Goal: Task Accomplishment & Management: Complete application form

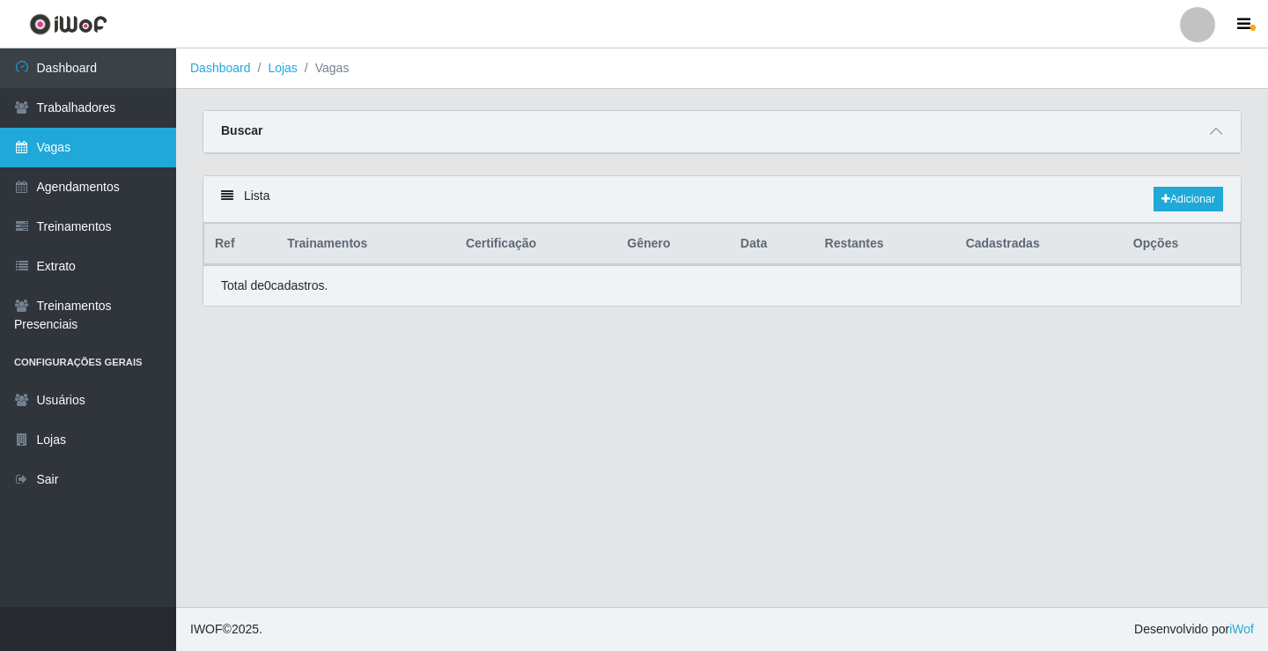
click at [150, 145] on link "Vagas" at bounding box center [88, 148] width 176 height 40
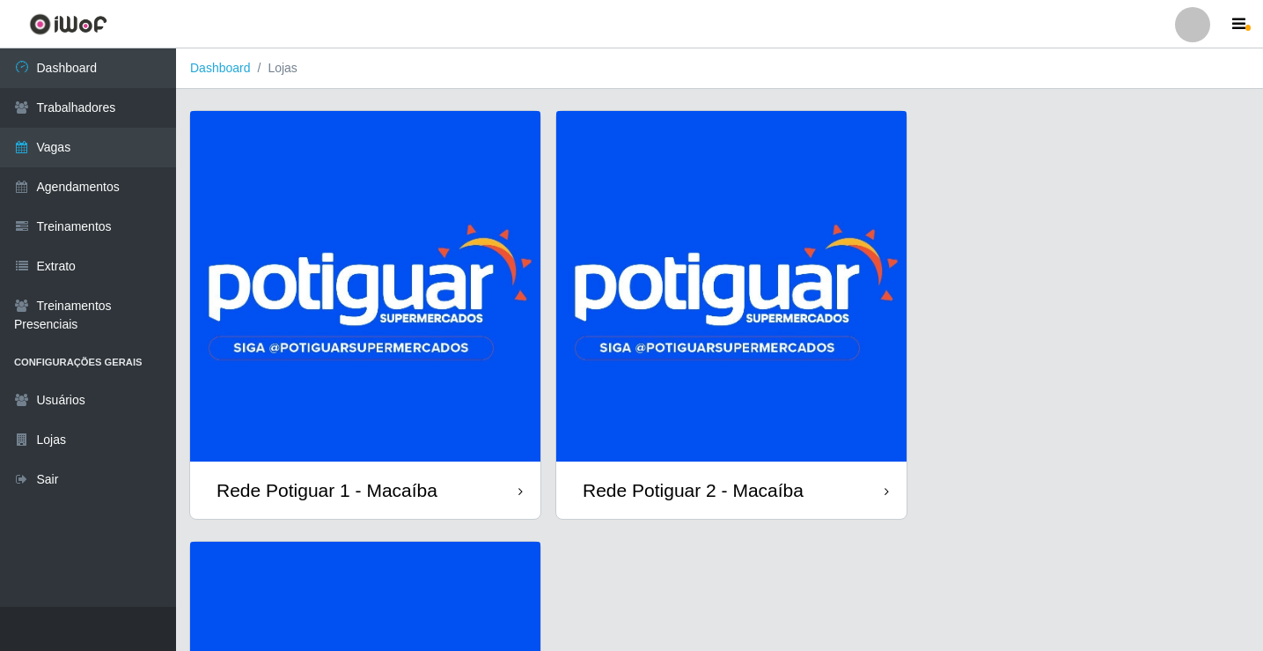
click at [733, 357] on img at bounding box center [731, 286] width 350 height 350
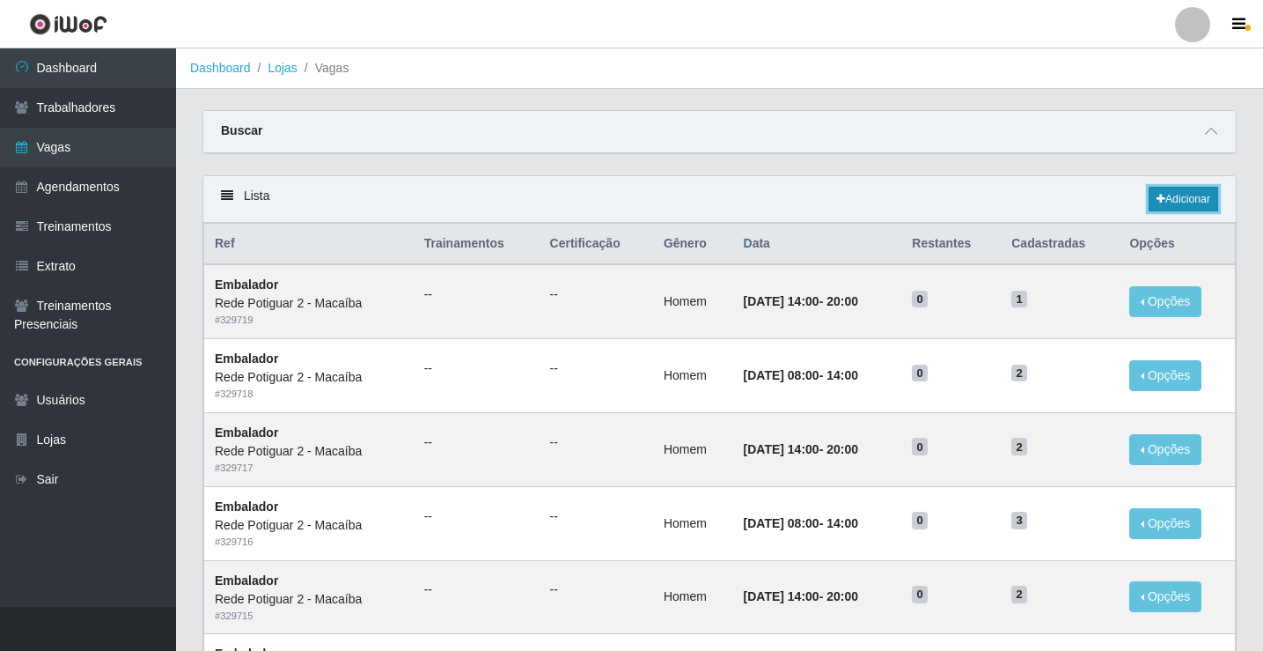
click at [1175, 197] on link "Adicionar" at bounding box center [1184, 199] width 70 height 25
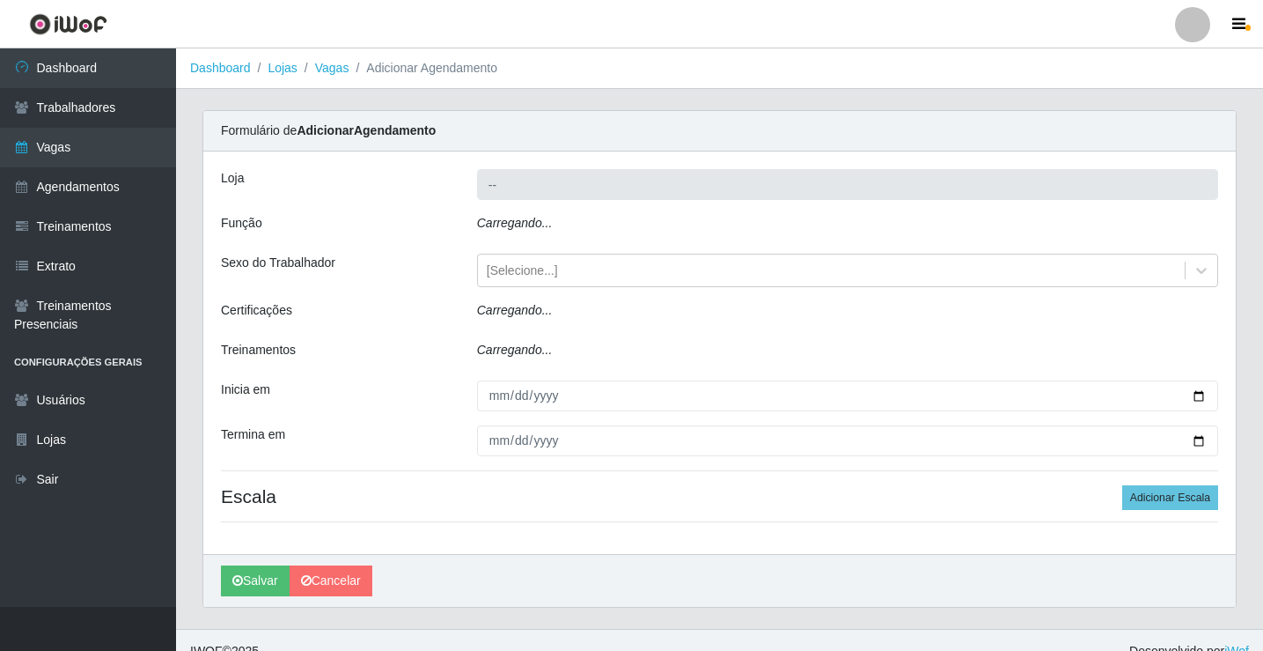
type input "Rede Potiguar 2 - Macaíba"
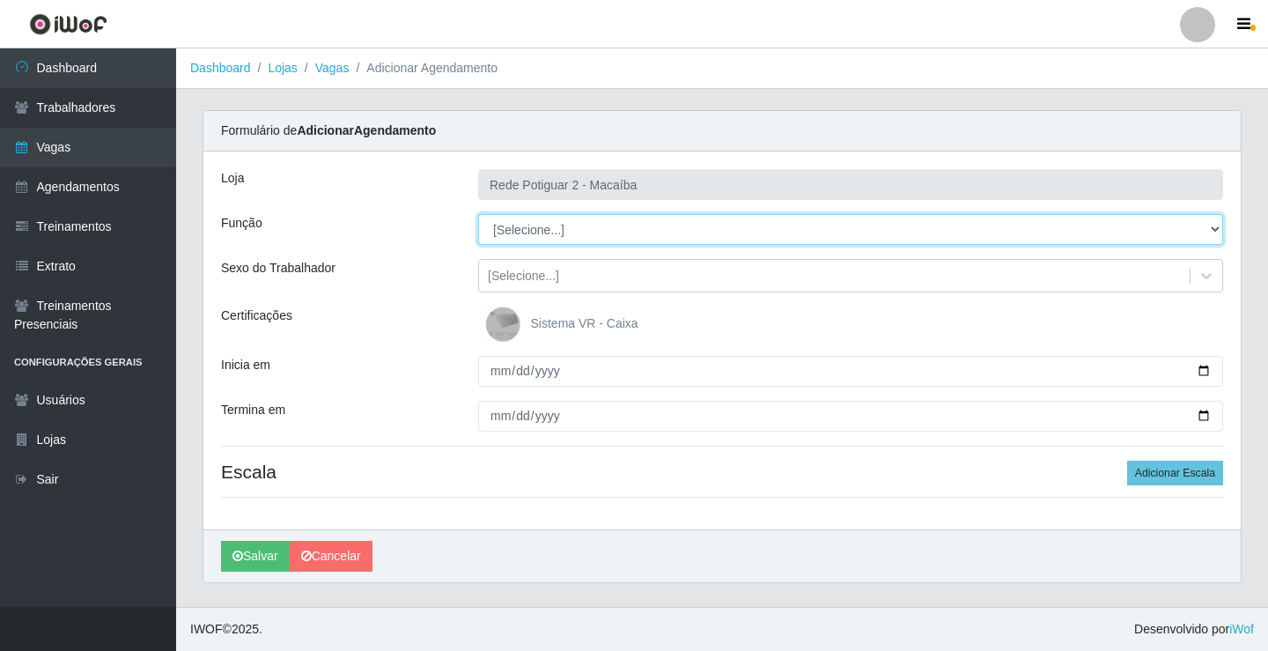
click at [540, 237] on select "[Selecione...] ASG ASG + ASG ++ Auxiliar de Estoque Balconista Embalador Reposi…" at bounding box center [850, 229] width 745 height 31
select select "1"
click at [478, 214] on select "[Selecione...] ASG ASG + ASG ++ Auxiliar de Estoque Balconista Embalador Reposi…" at bounding box center [850, 229] width 745 height 31
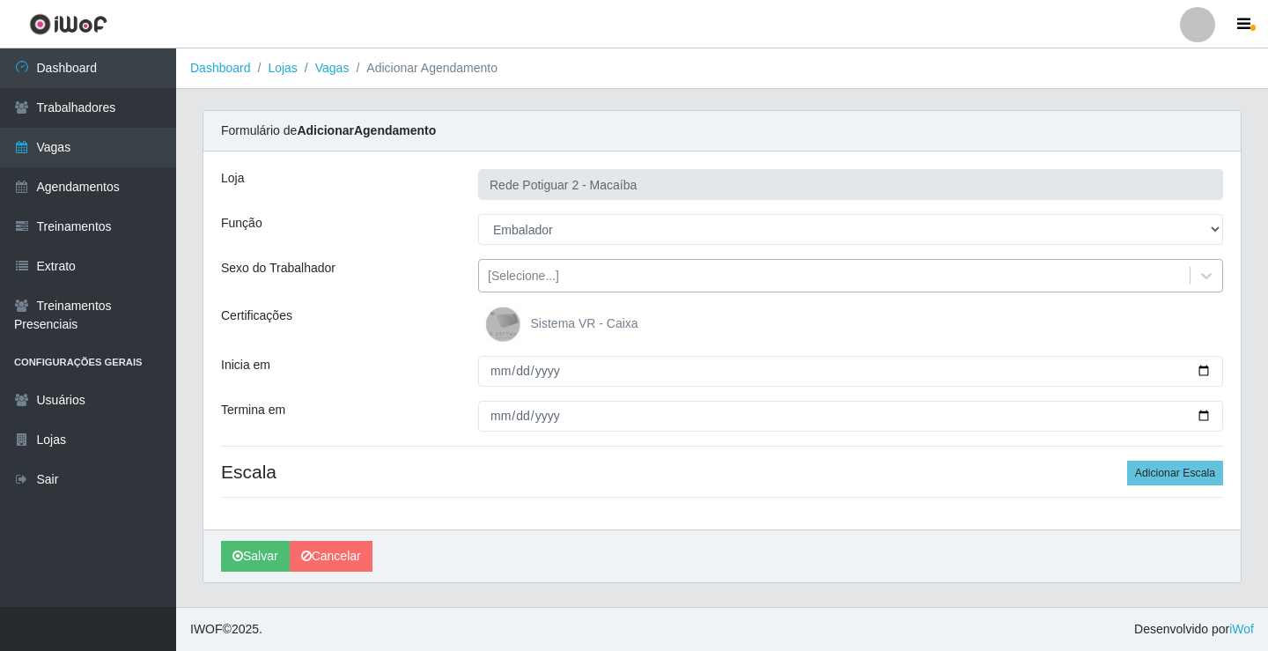
click at [581, 283] on div "[Selecione...]" at bounding box center [834, 275] width 710 height 29
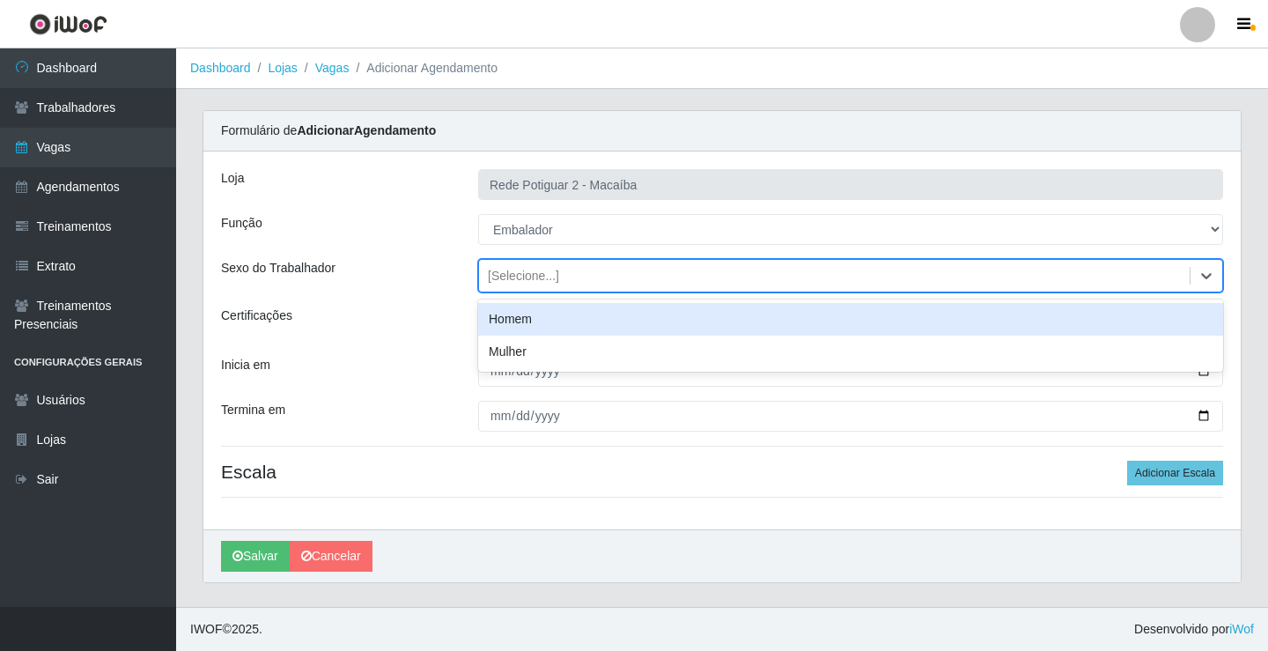
click at [522, 323] on div "Homem" at bounding box center [850, 319] width 745 height 33
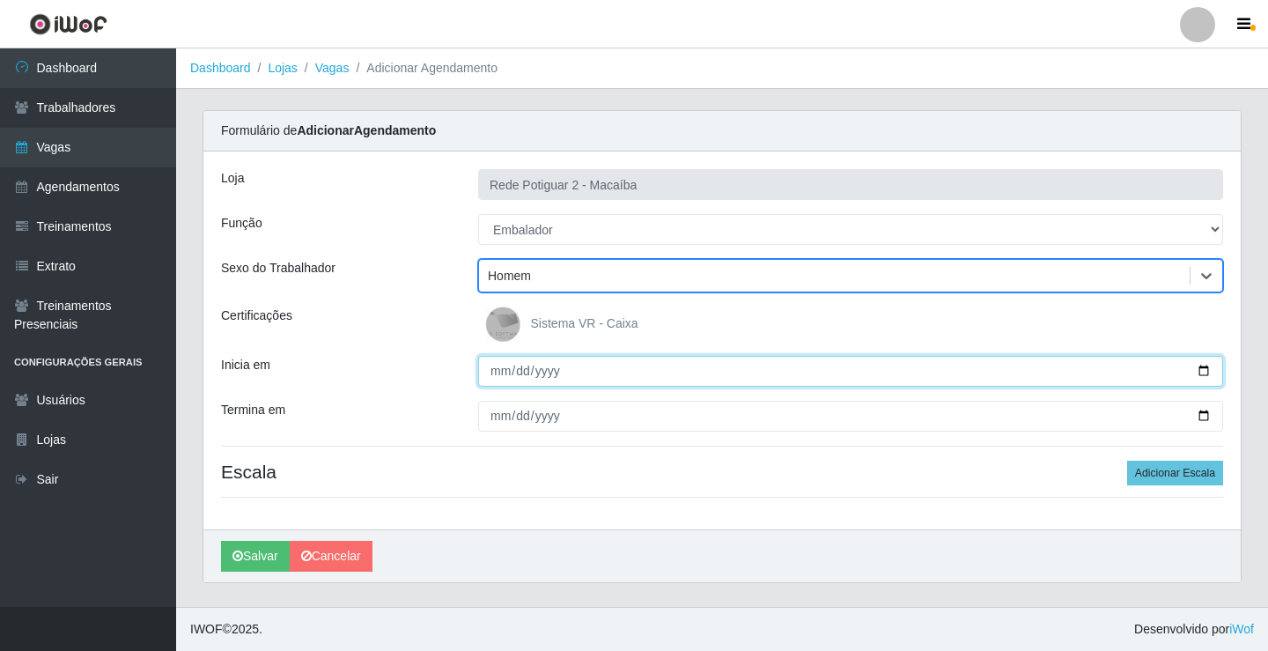
click at [503, 369] on input "Inicia em" at bounding box center [850, 371] width 745 height 31
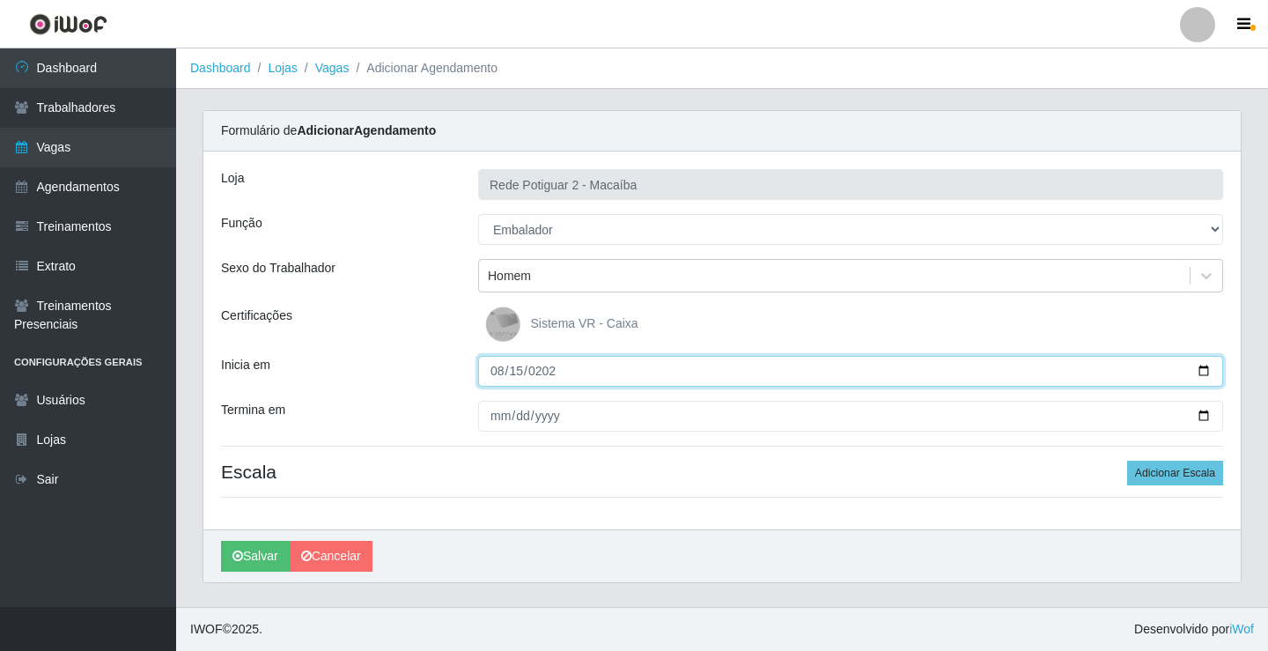
type input "[DATE]"
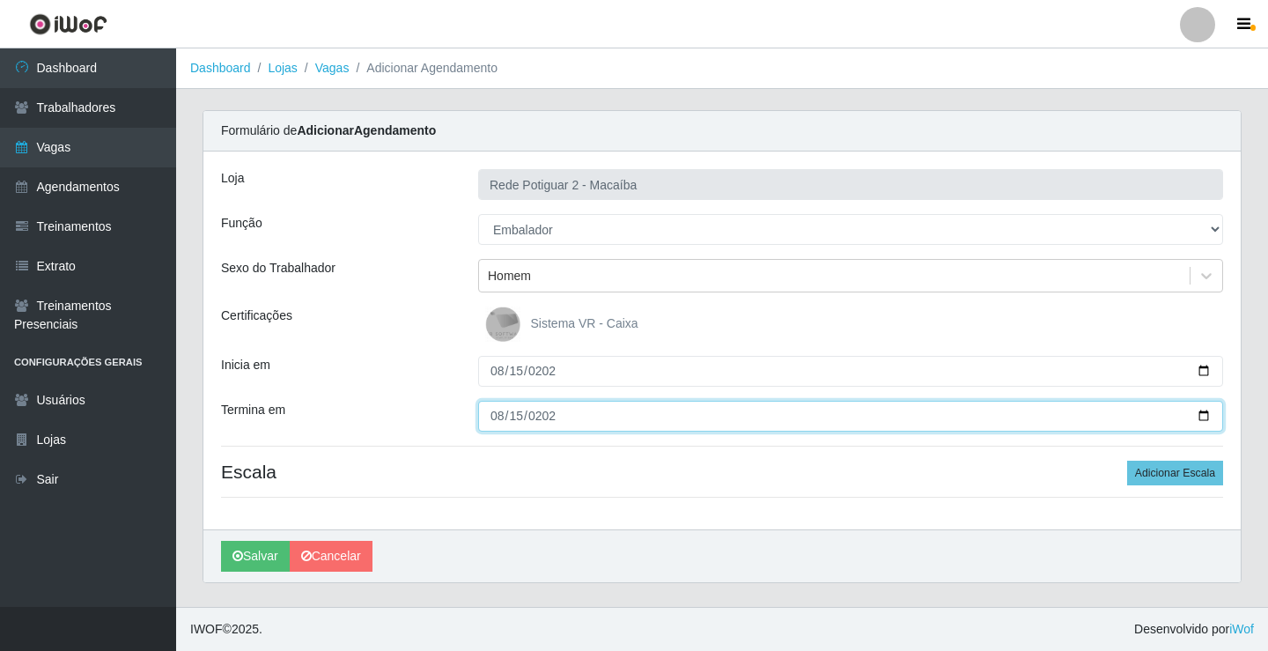
type input "[DATE]"
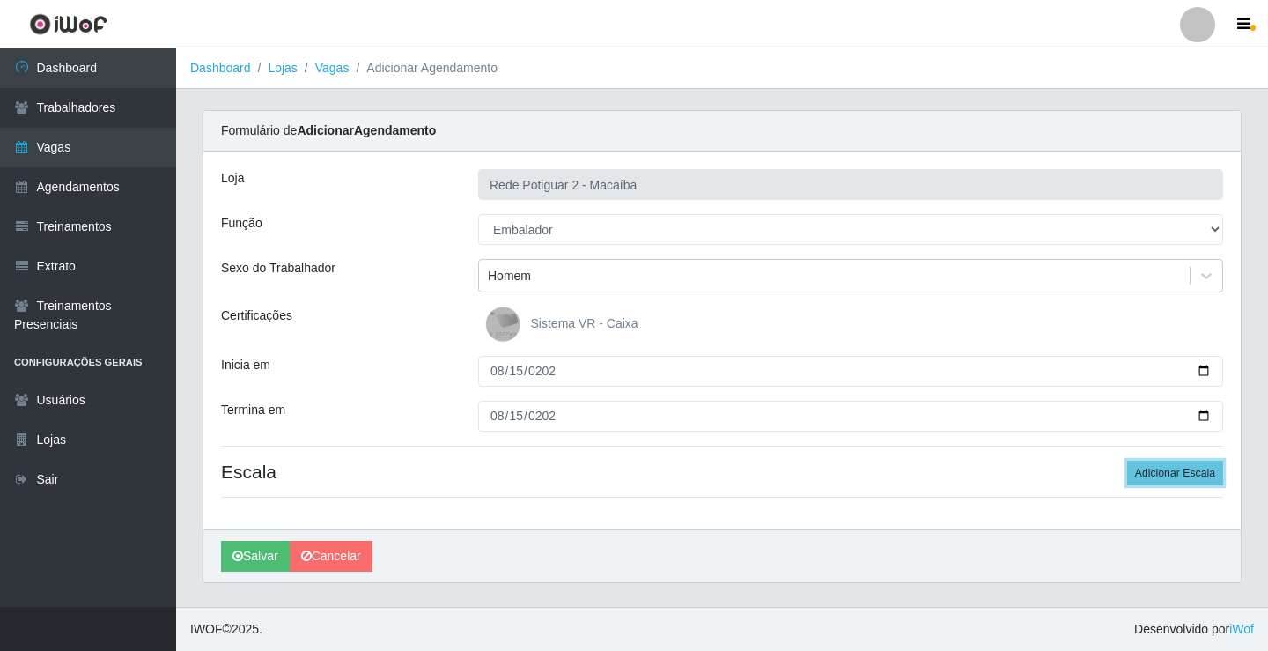
click at [1127, 460] on button "Adicionar Escala" at bounding box center [1175, 472] width 96 height 25
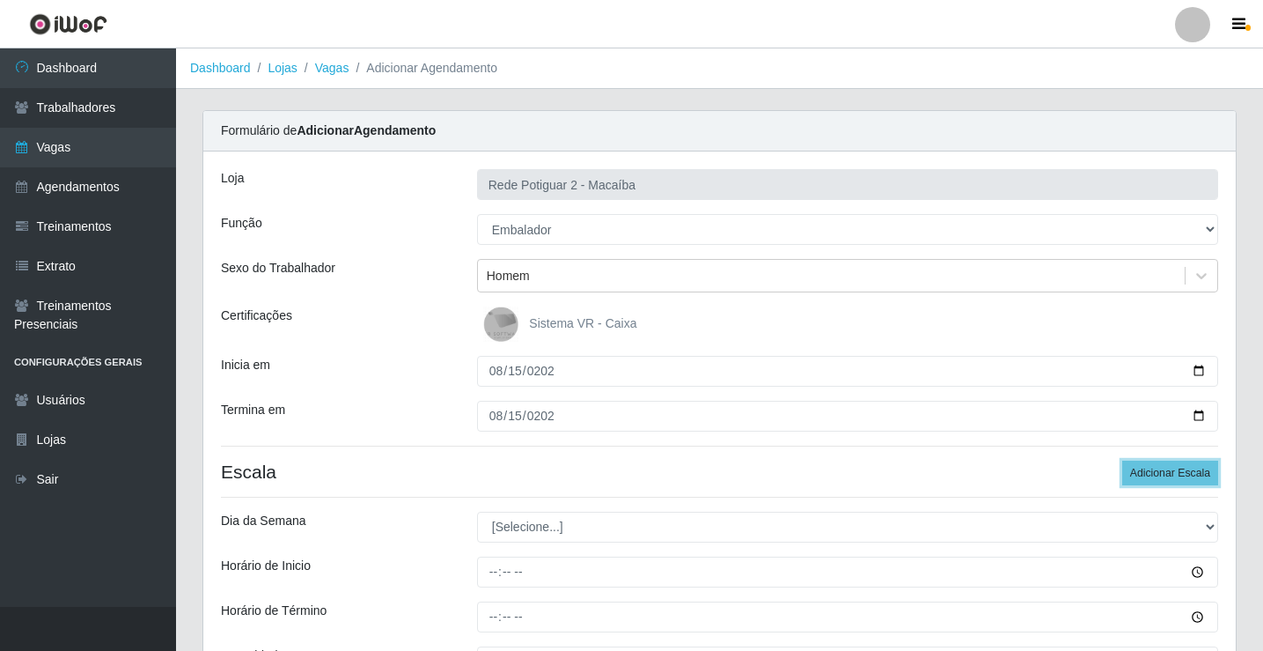
click at [1122, 460] on button "Adicionar Escala" at bounding box center [1170, 472] width 96 height 25
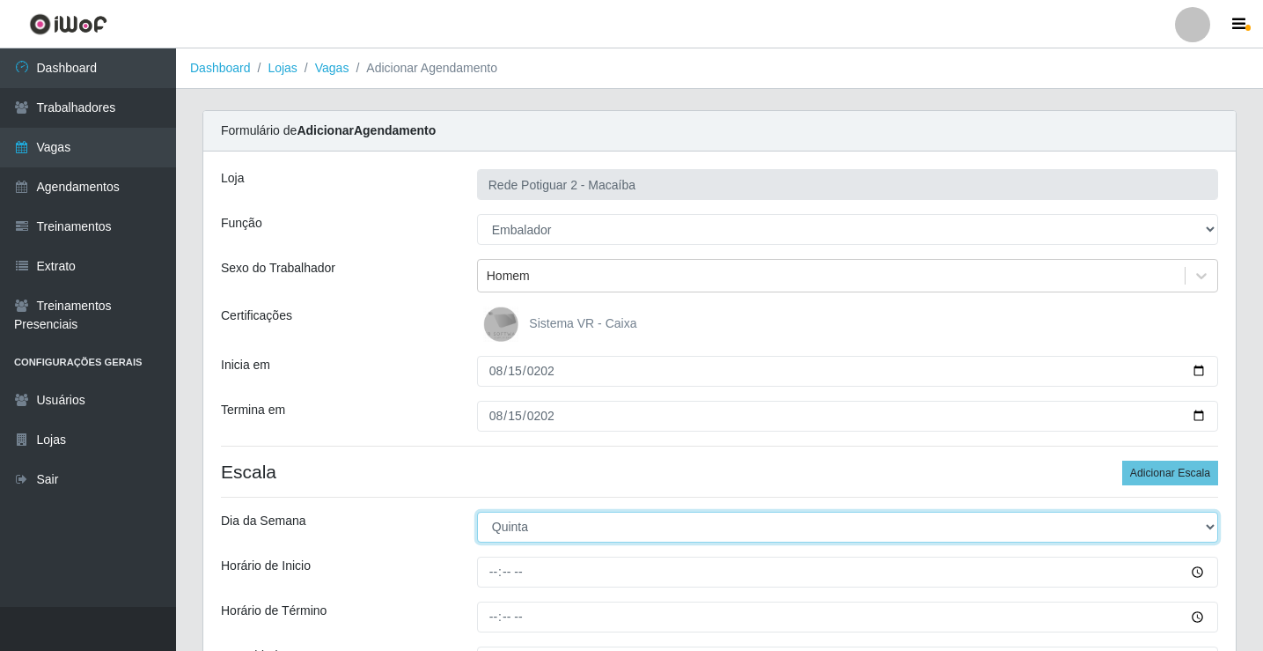
select select "5"
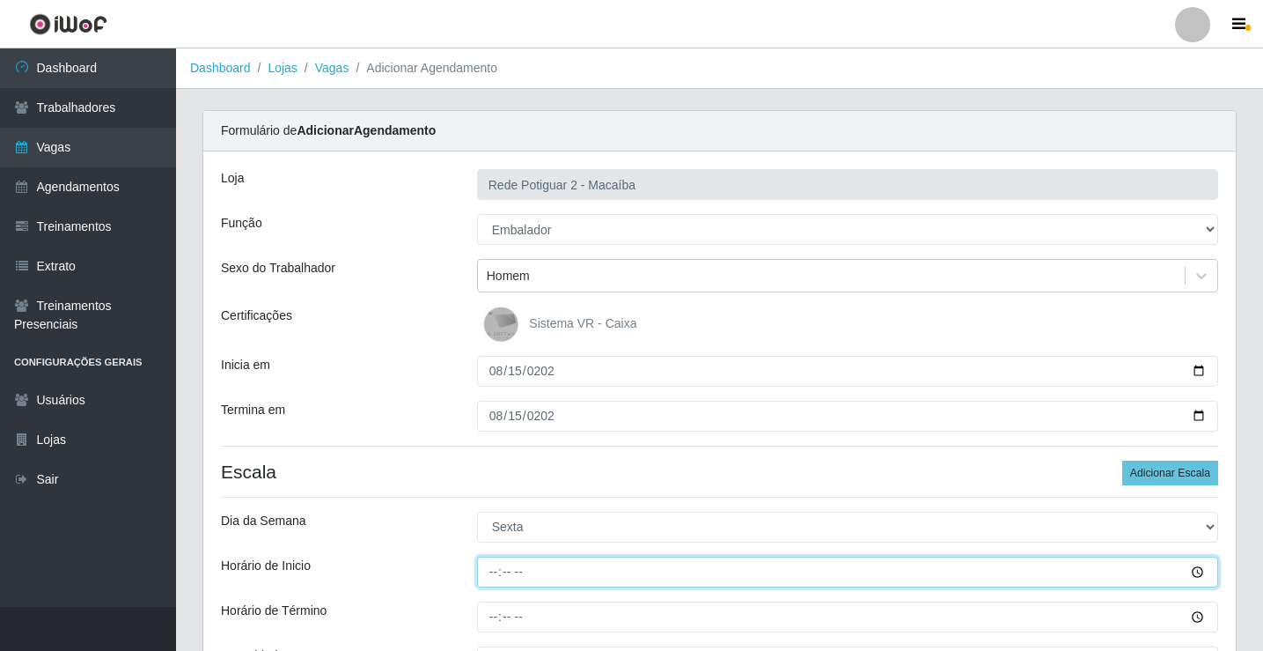
type input "08:00"
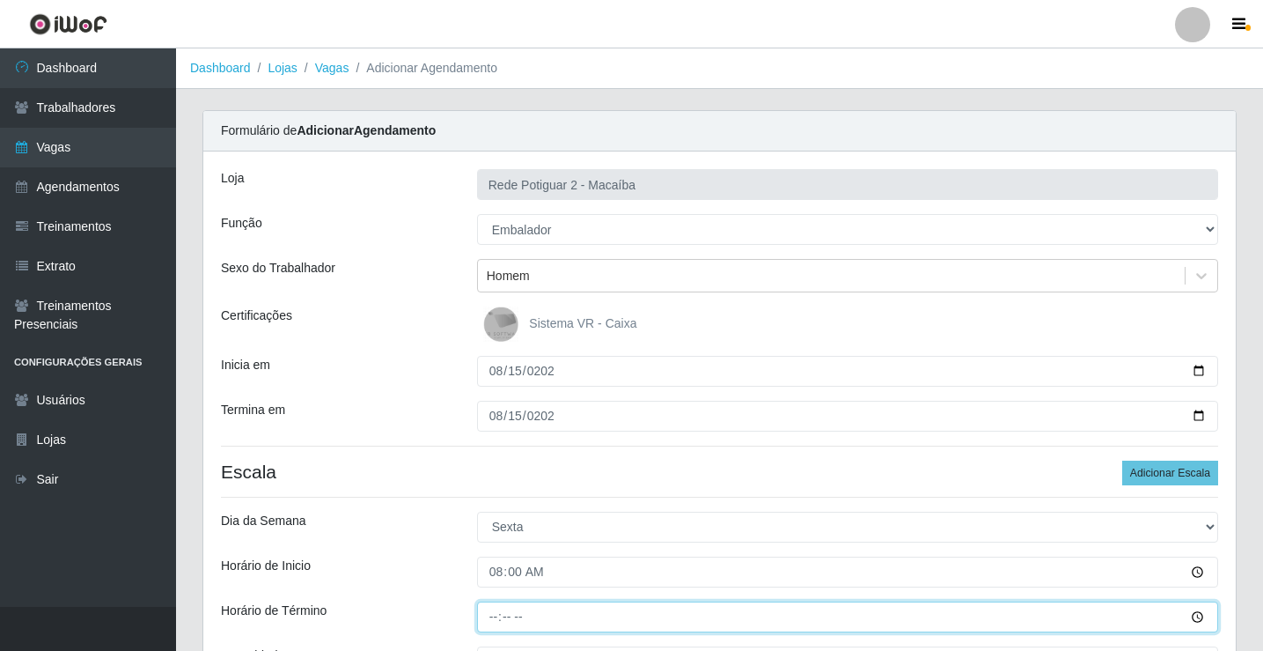
type input "14:00"
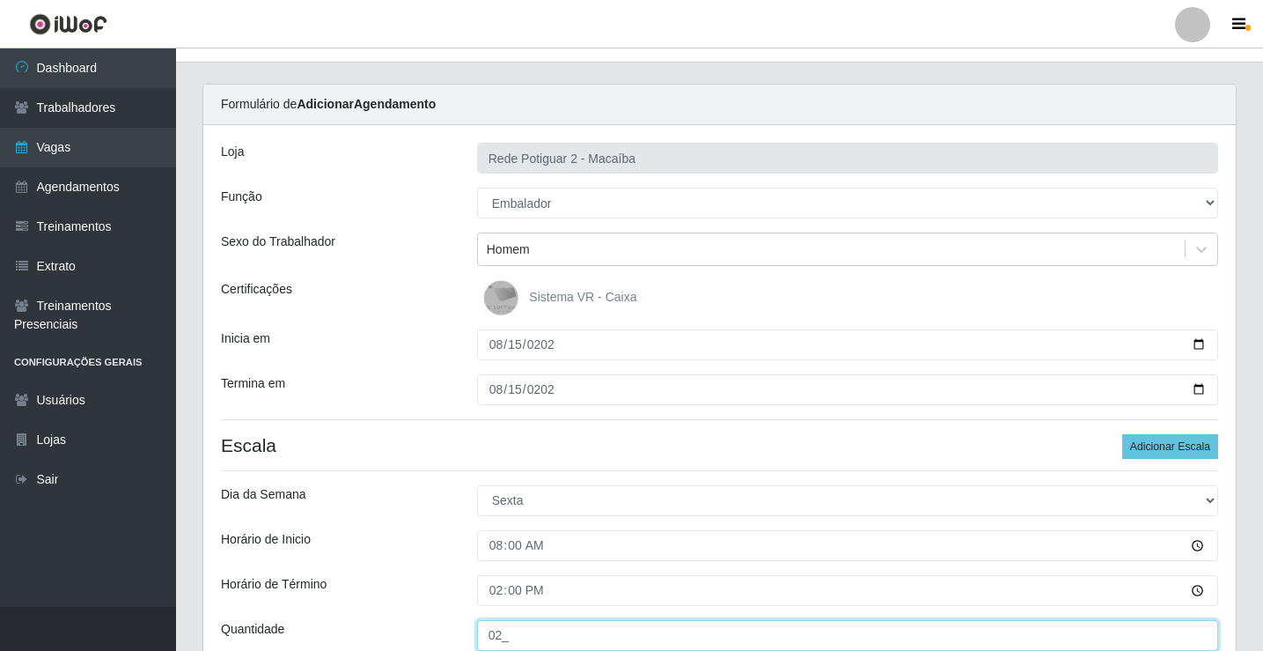
type input "02_"
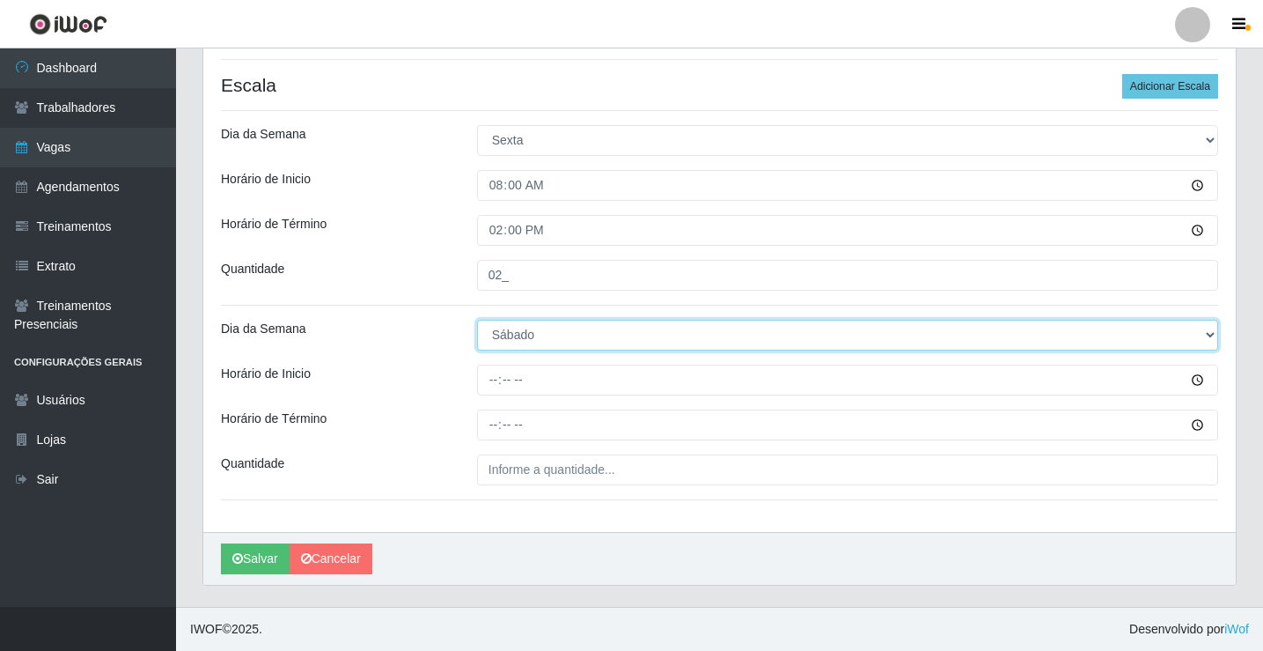
select select "5"
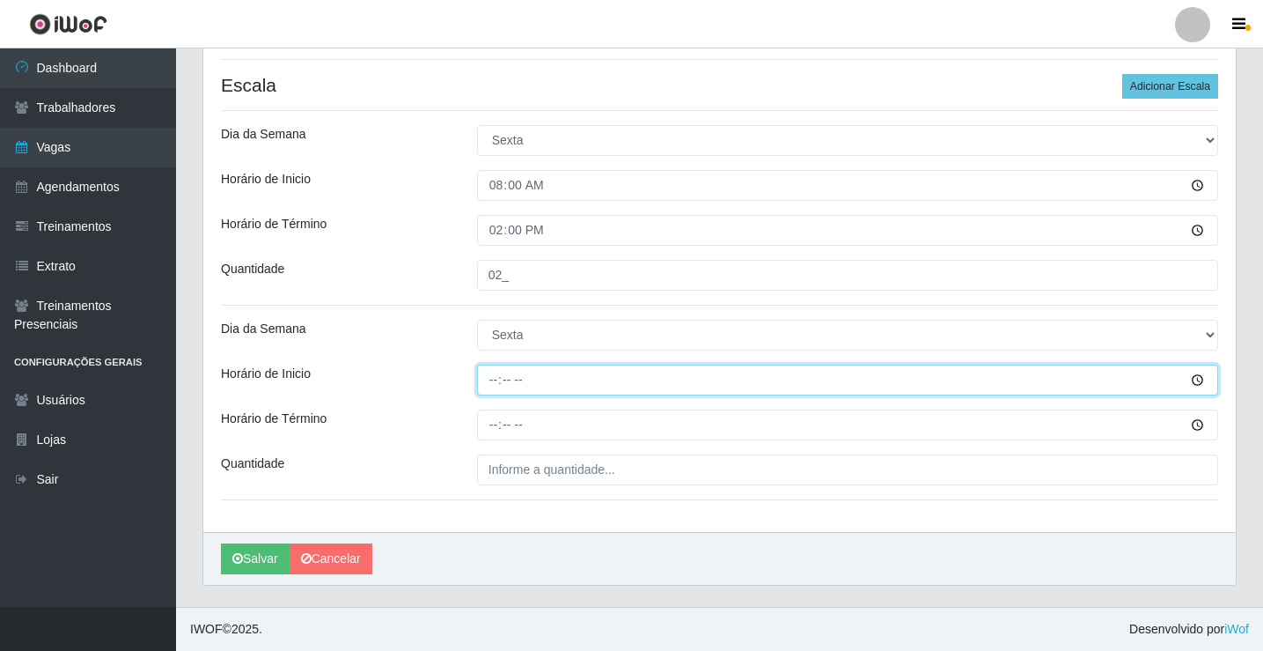
type input "14:00"
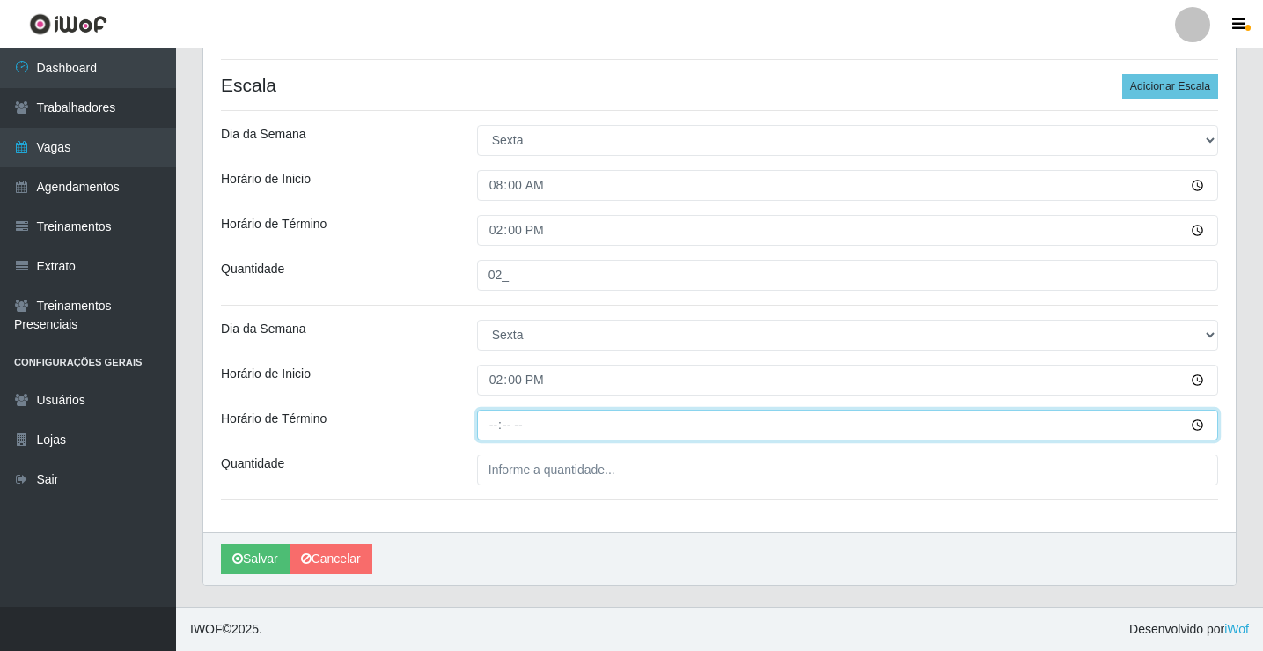
type input "20:00"
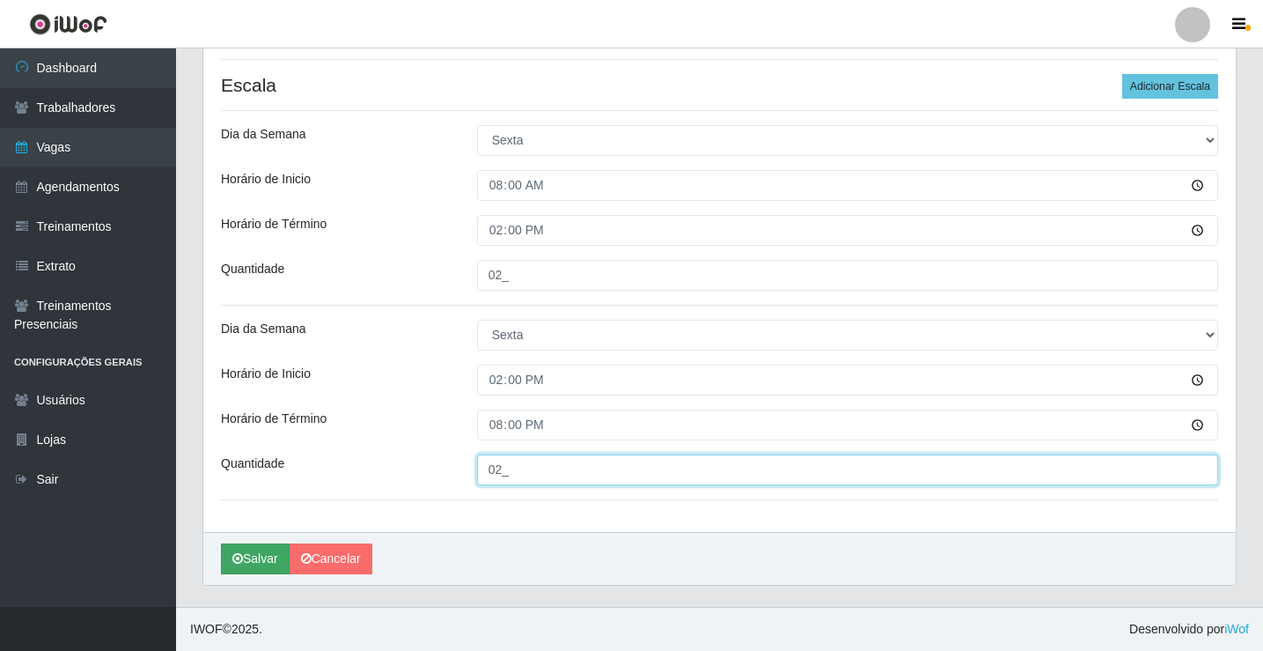
type input "02_"
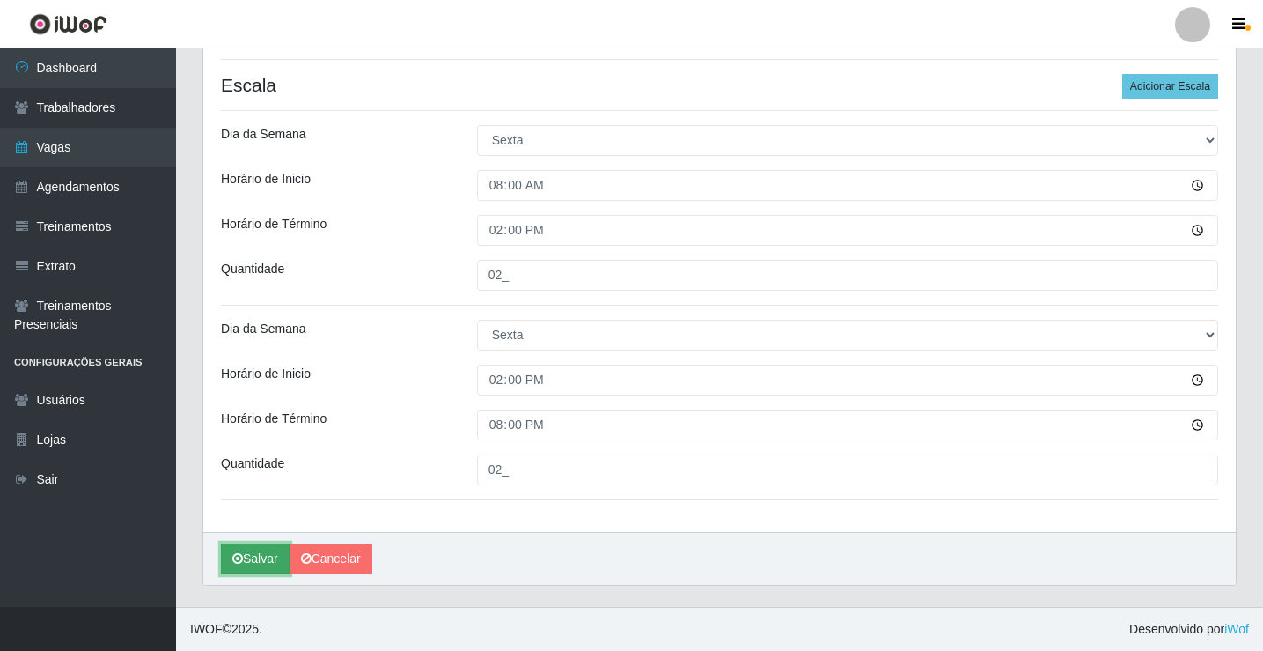
click at [266, 558] on button "Salvar" at bounding box center [255, 558] width 69 height 31
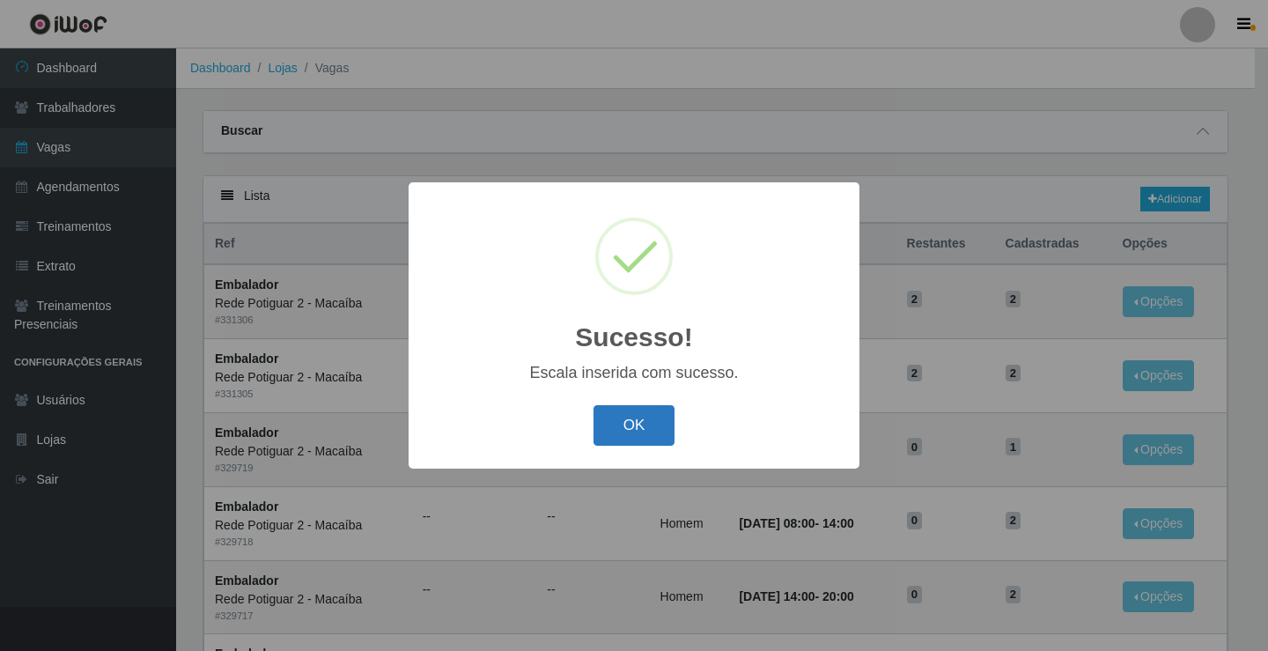
click at [637, 417] on button "OK" at bounding box center [634, 425] width 82 height 41
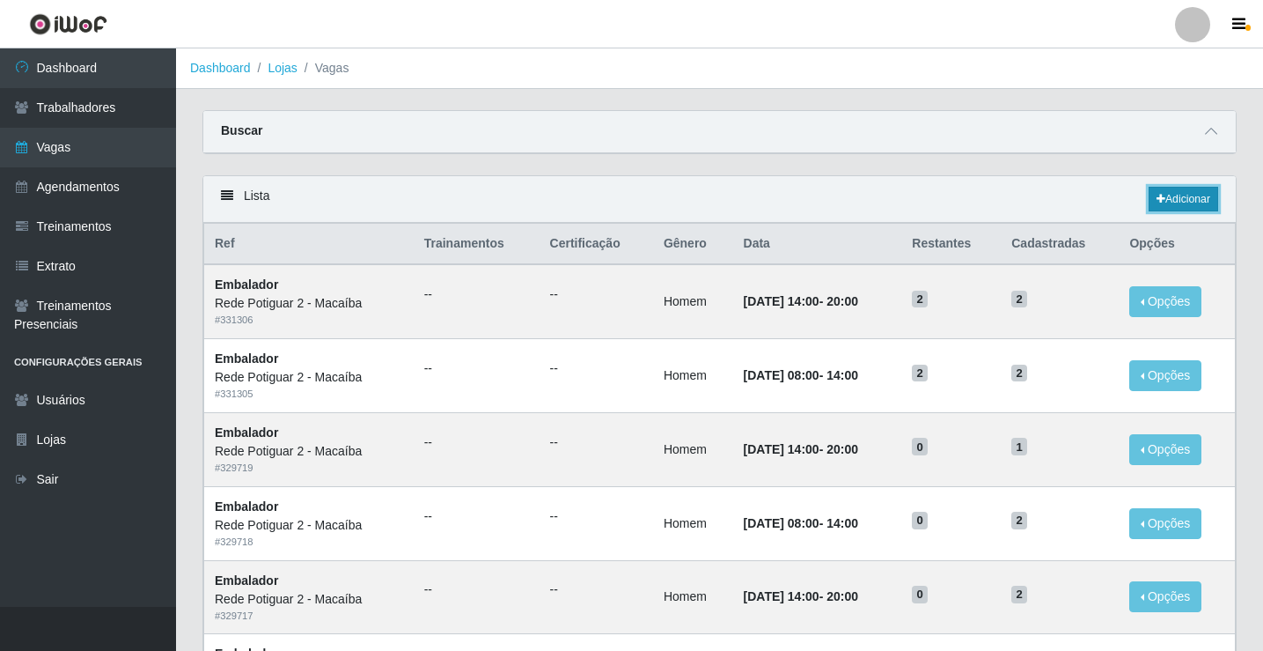
click at [1201, 191] on link "Adicionar" at bounding box center [1184, 199] width 70 height 25
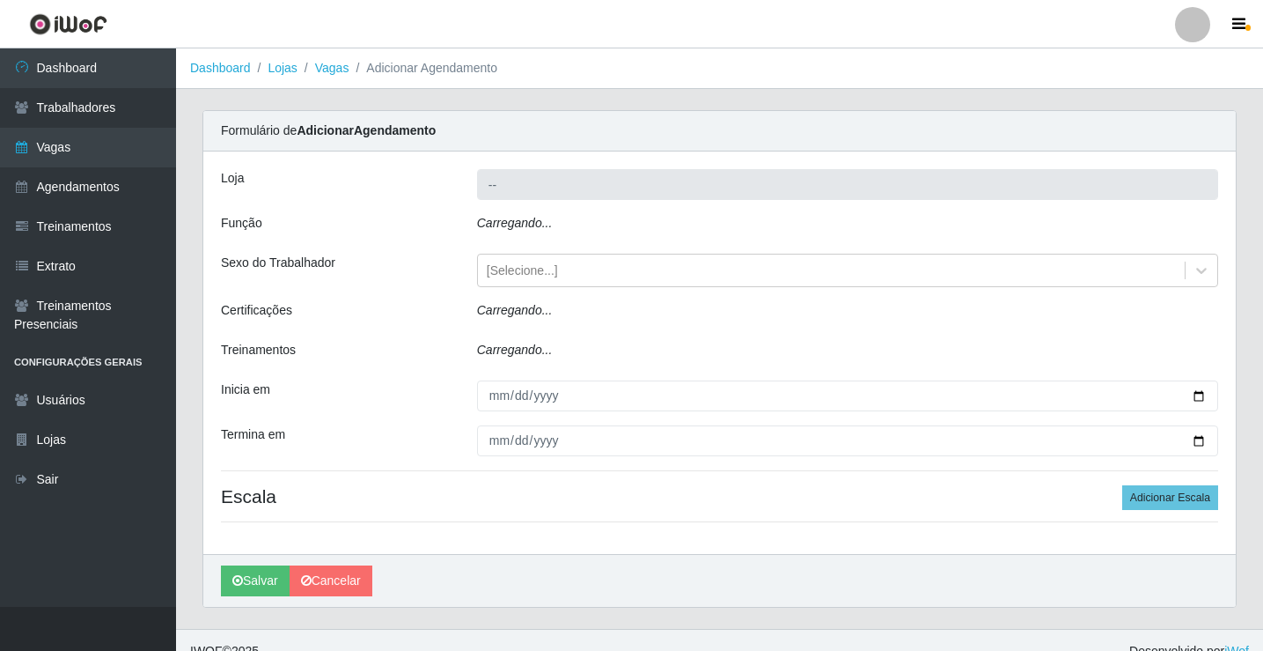
type input "Rede Potiguar 2 - Macaíba"
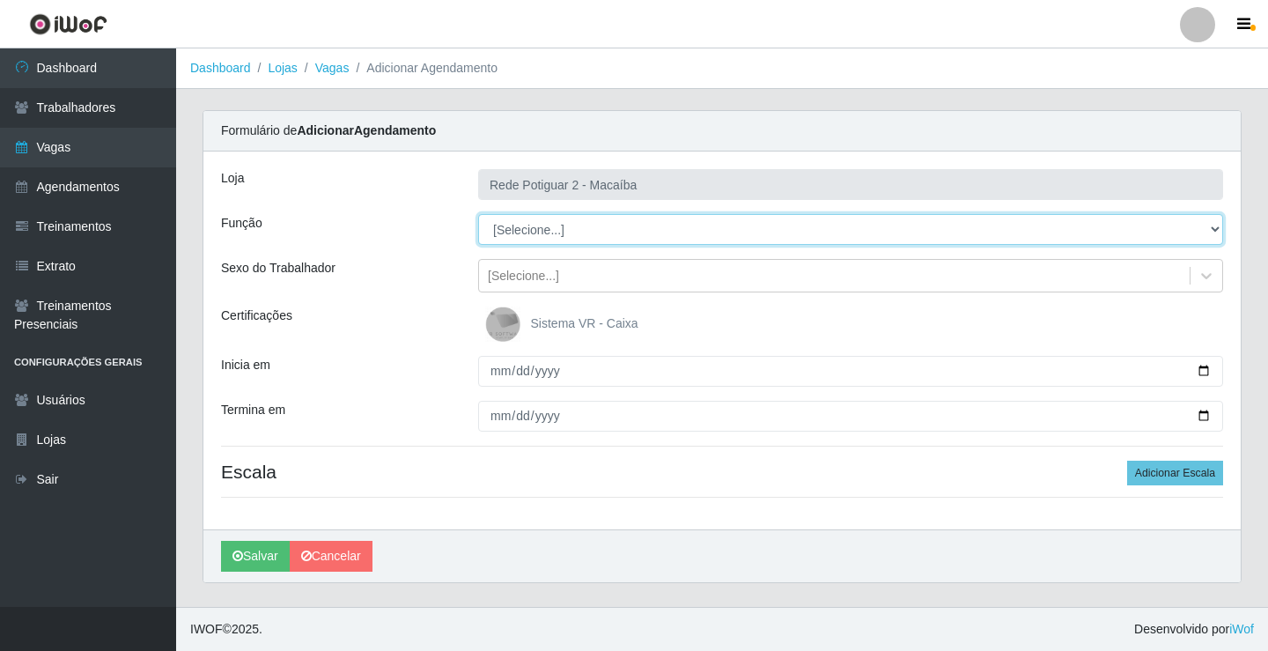
click at [528, 228] on select "[Selecione...] ASG ASG + ASG ++ Auxiliar de Estoque Balconista Embalador Reposi…" at bounding box center [850, 229] width 745 height 31
select select "1"
click at [478, 214] on select "[Selecione...] ASG ASG + ASG ++ Auxiliar de Estoque Balconista Embalador Reposi…" at bounding box center [850, 229] width 745 height 31
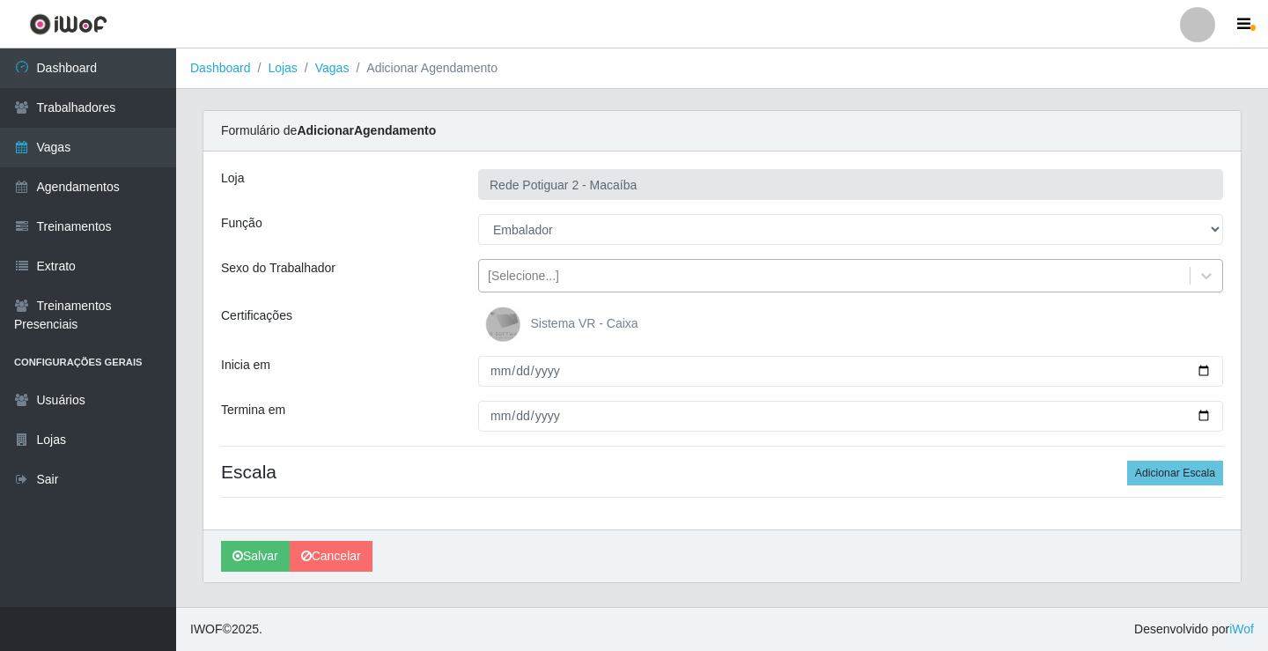
click at [563, 273] on div "[Selecione...]" at bounding box center [834, 275] width 710 height 29
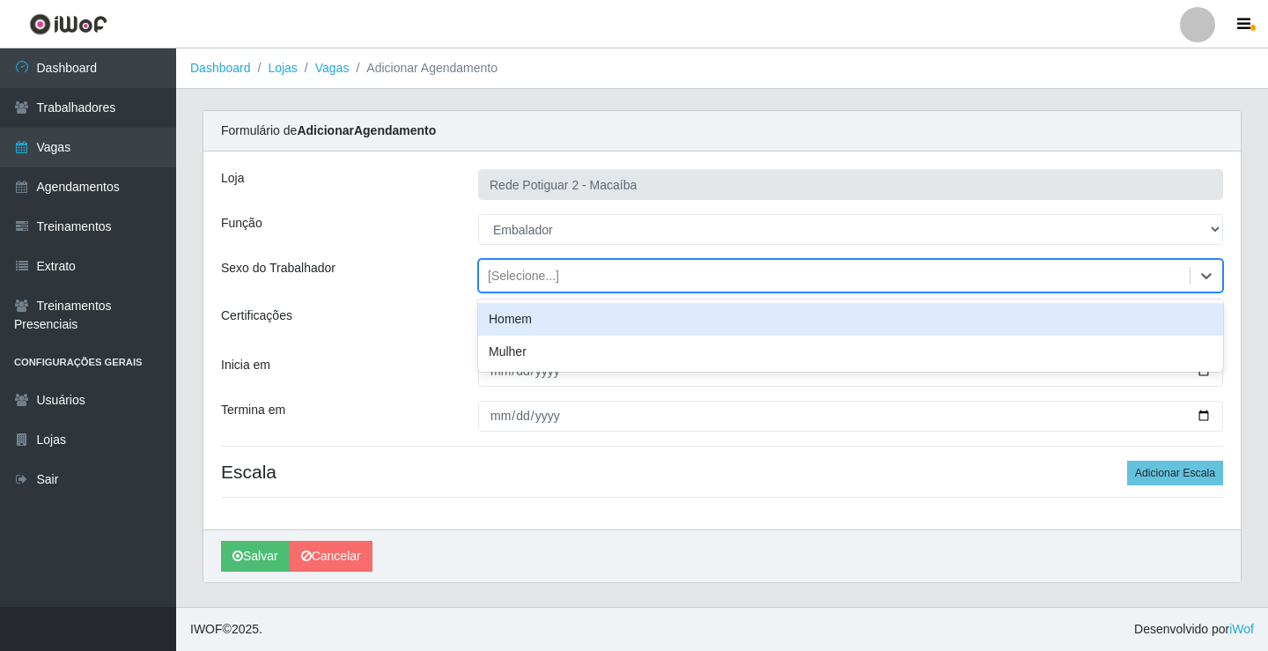
click at [541, 319] on div "Homem" at bounding box center [850, 319] width 745 height 33
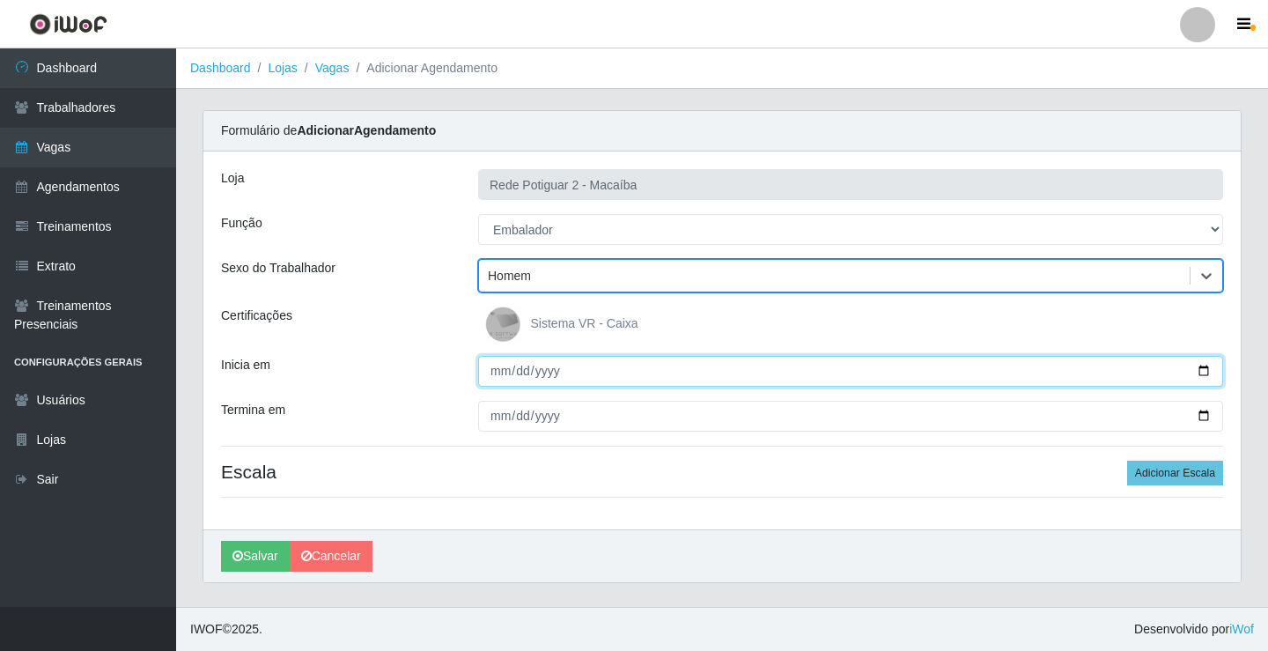
click at [497, 372] on input "Inicia em" at bounding box center [850, 371] width 745 height 31
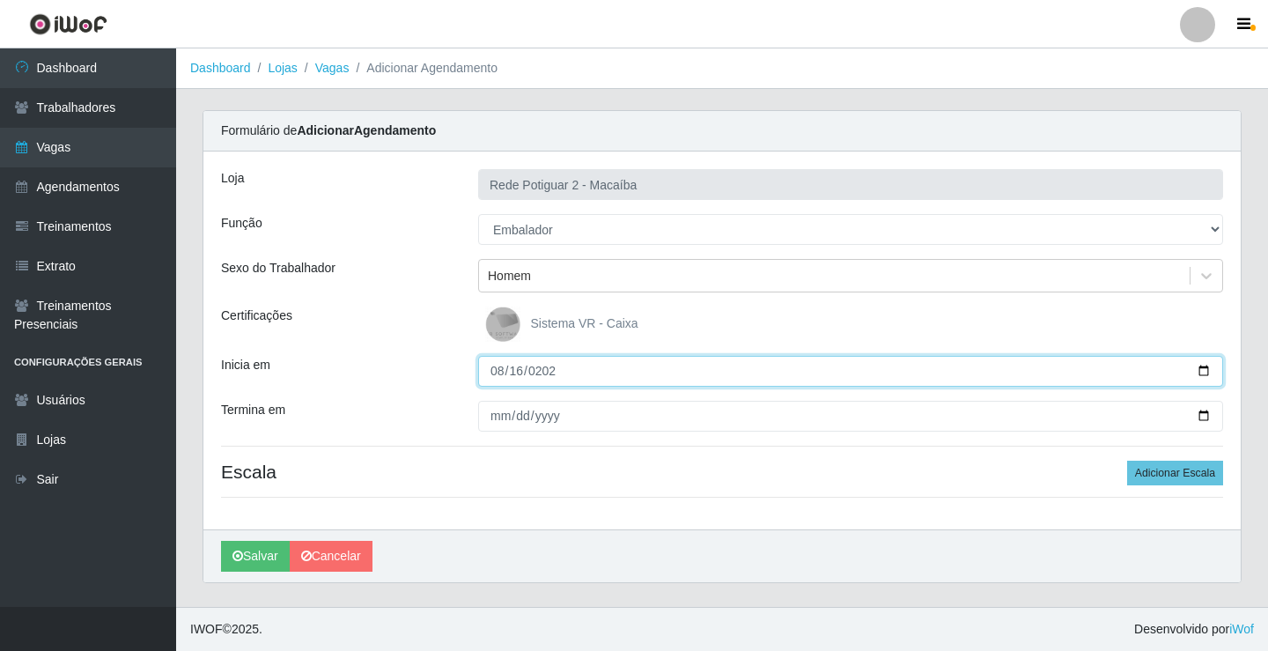
type input "[DATE]"
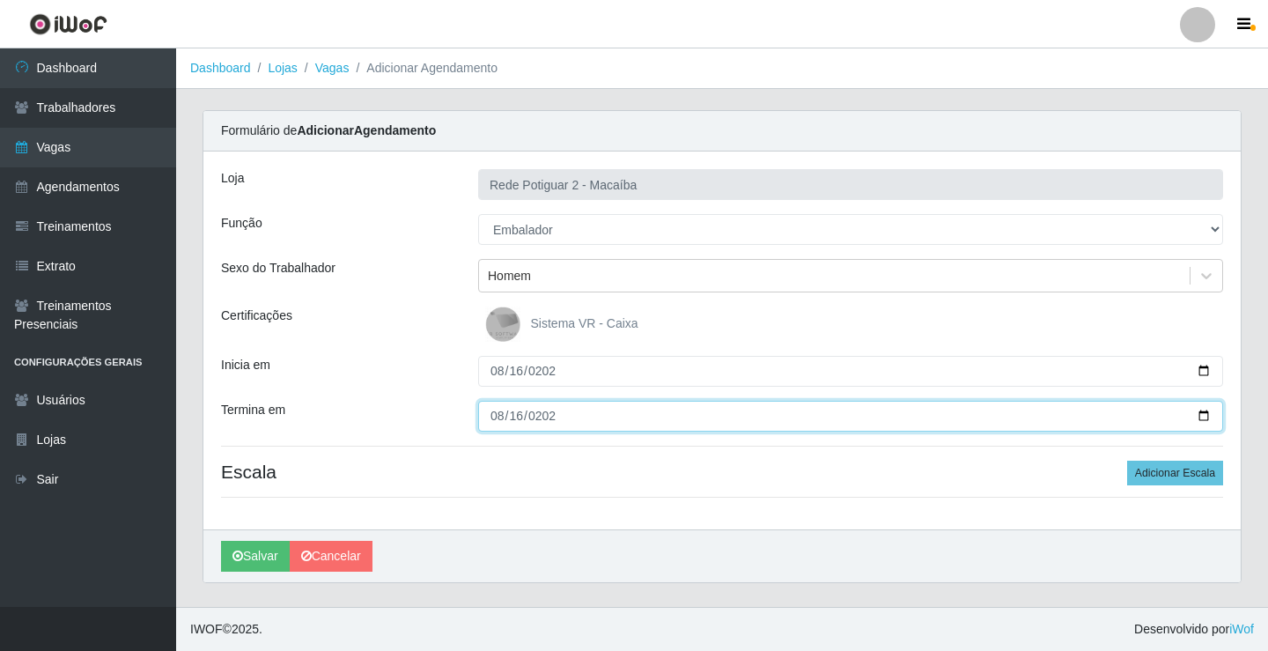
type input "[DATE]"
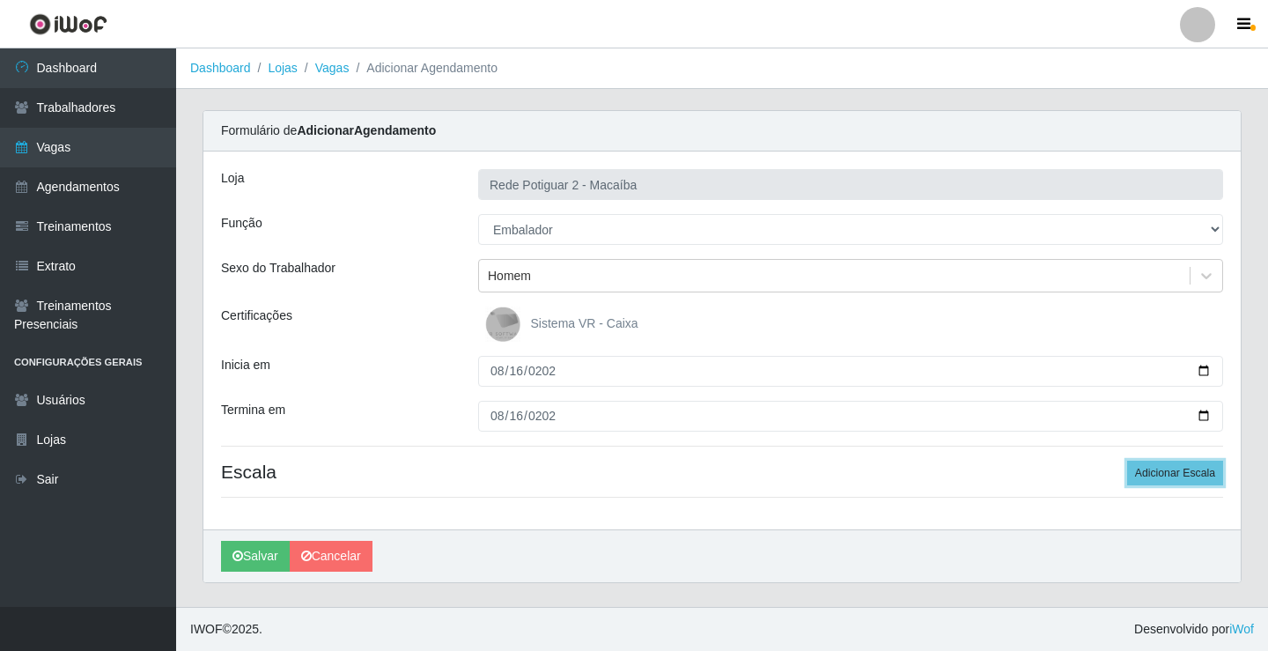
click at [1127, 460] on button "Adicionar Escala" at bounding box center [1175, 472] width 96 height 25
click at [1122, 460] on button "Adicionar Escala" at bounding box center [1170, 472] width 96 height 25
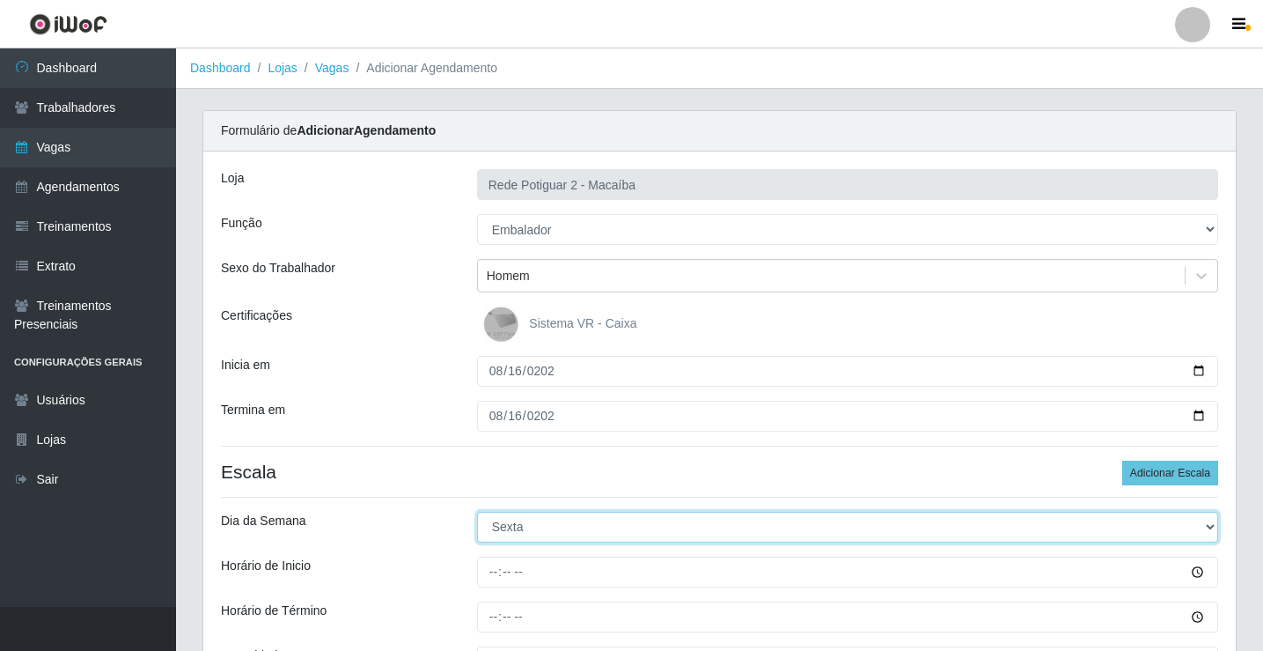
select select "6"
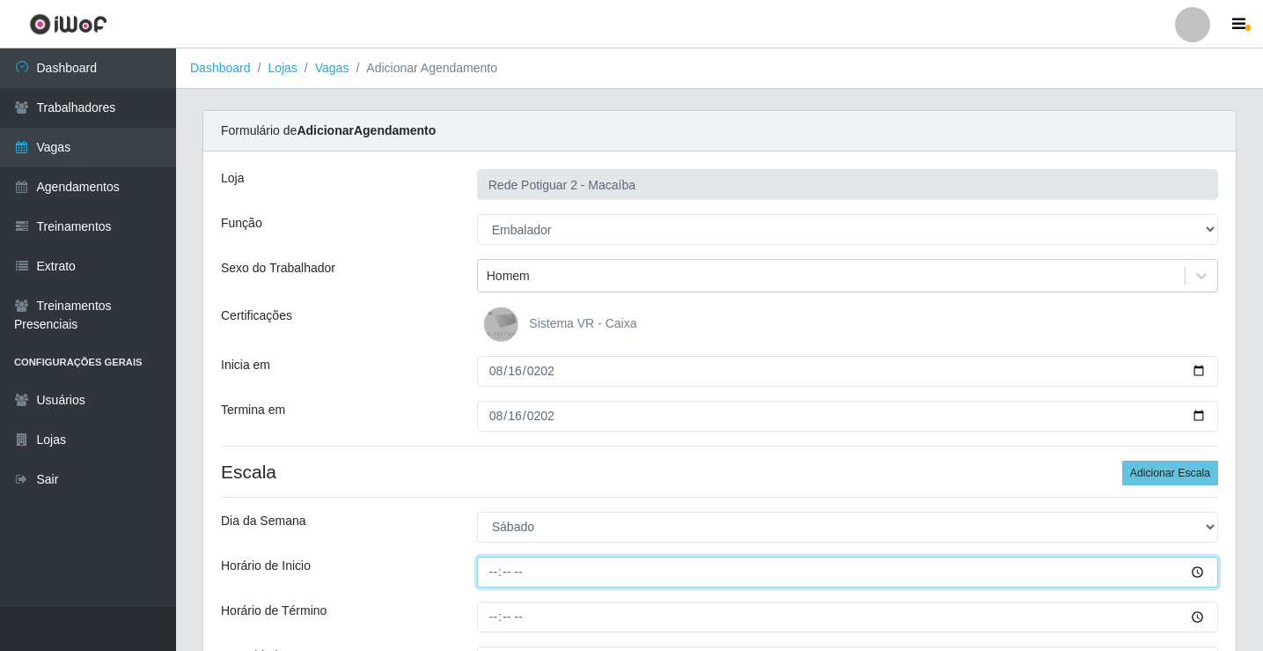
type input "08:00"
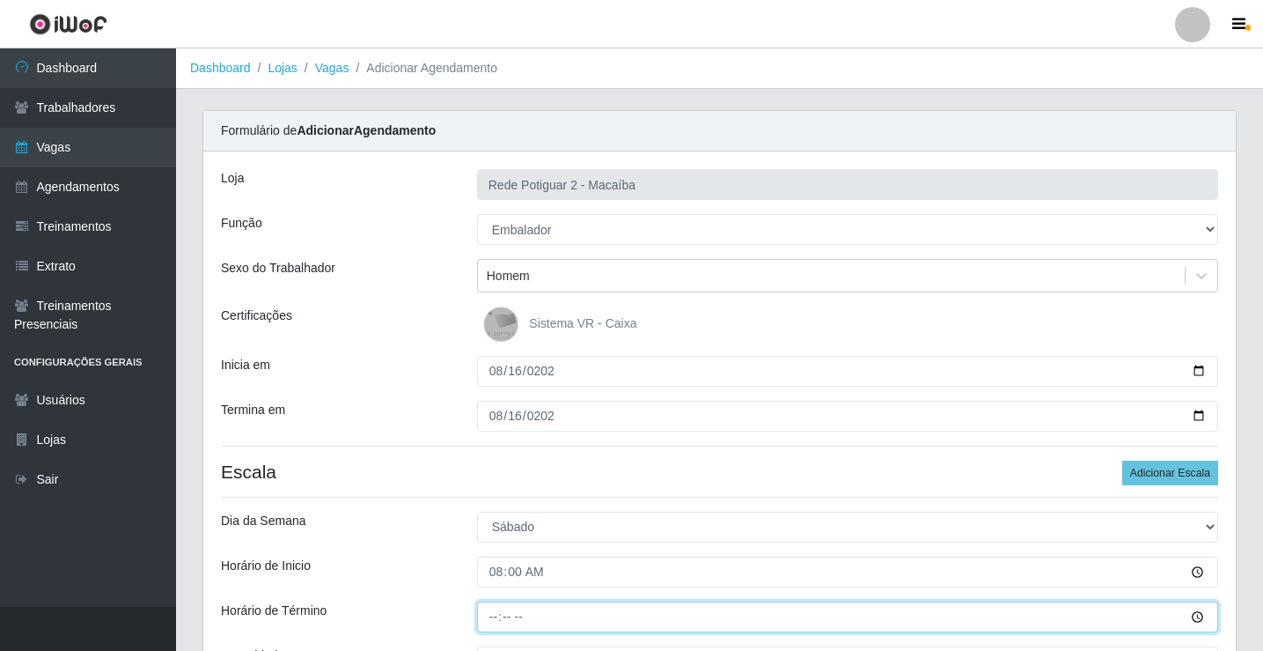
type input "14:00"
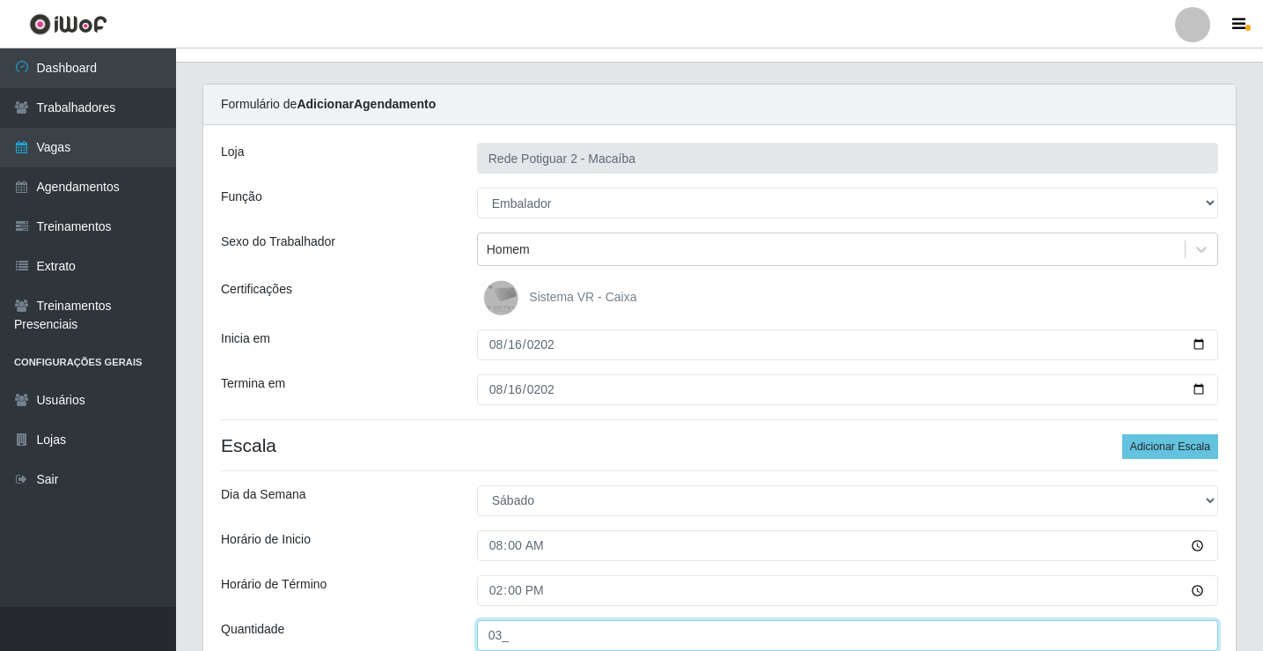
type input "03_"
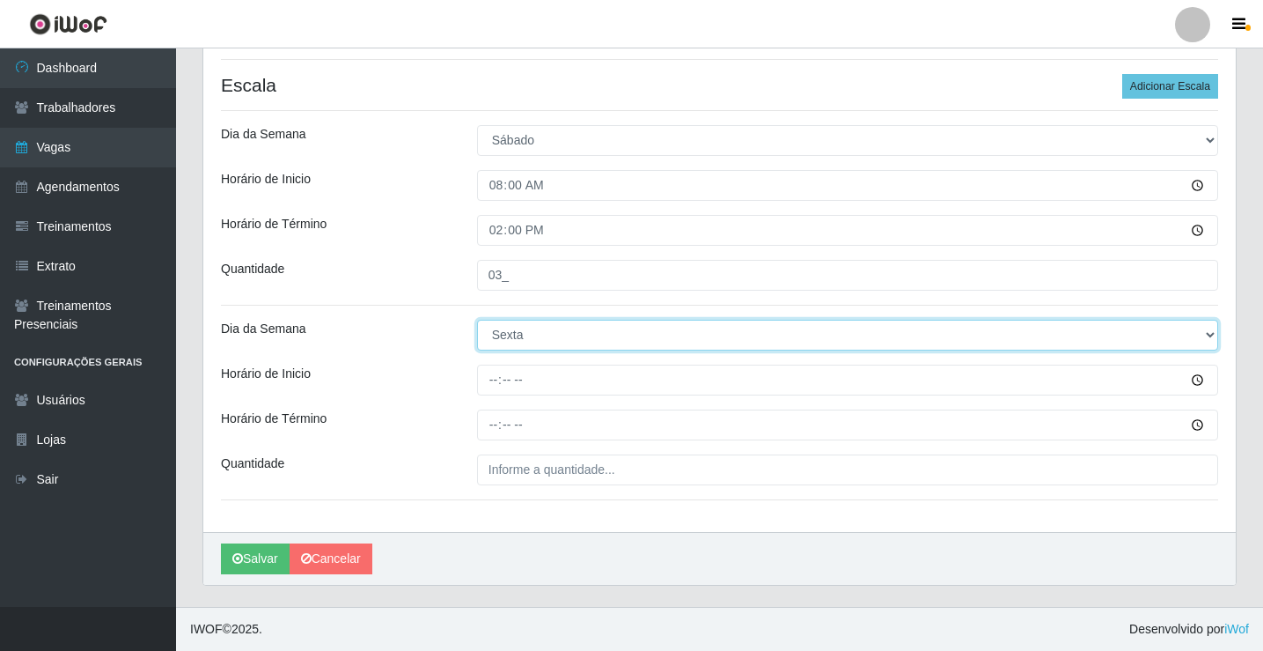
select select "6"
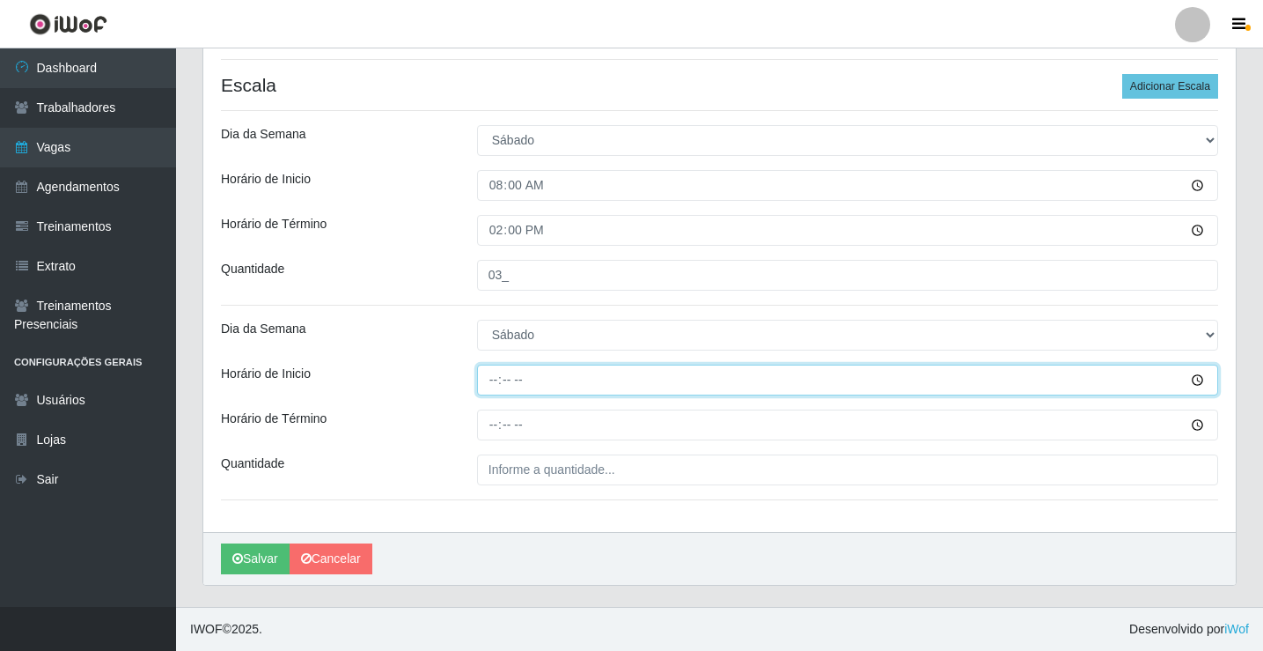
type input "14:00"
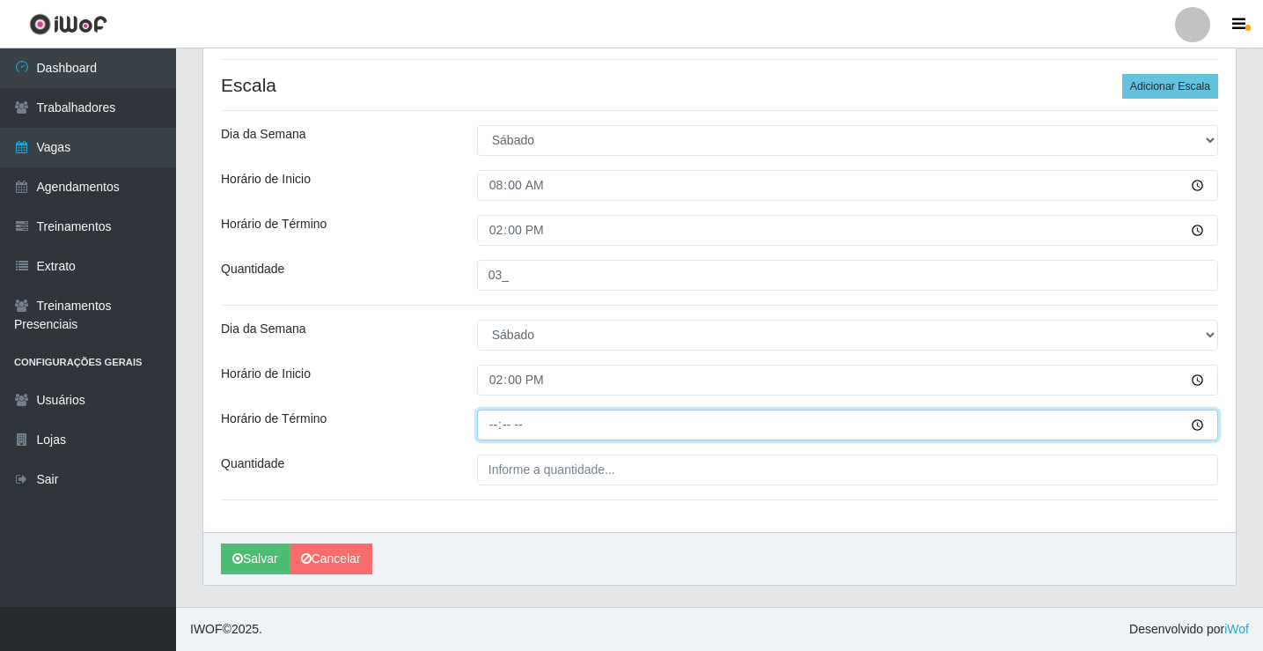
type input "20:00"
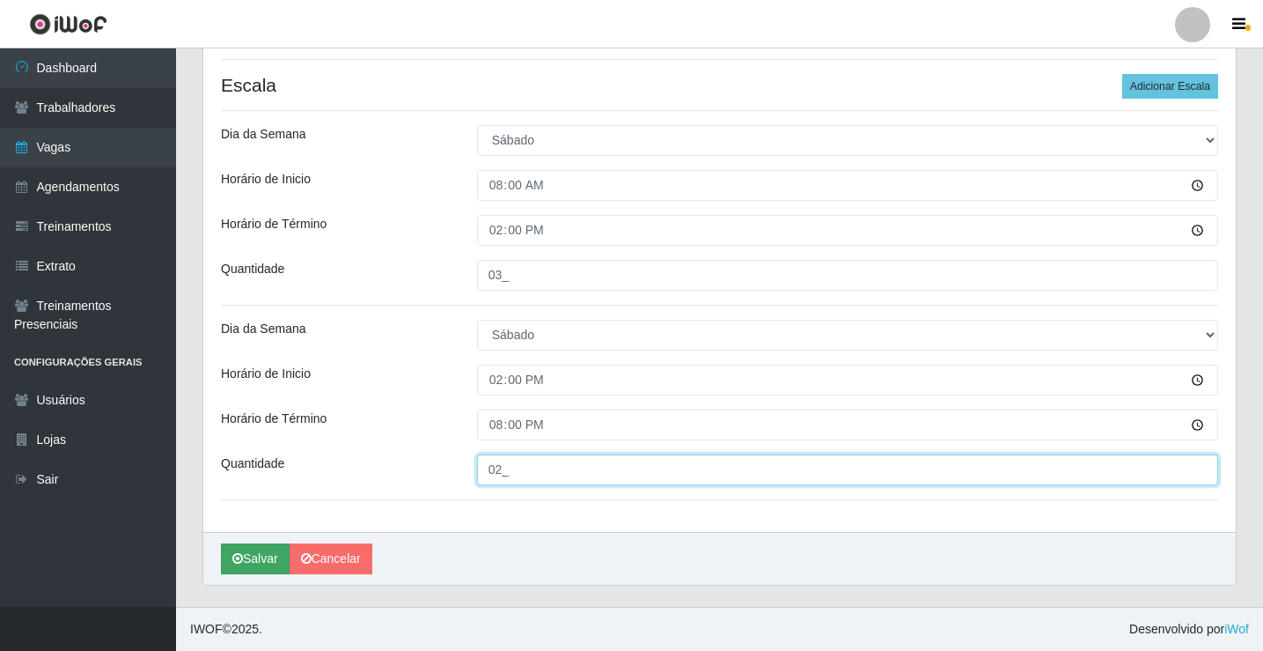
type input "02_"
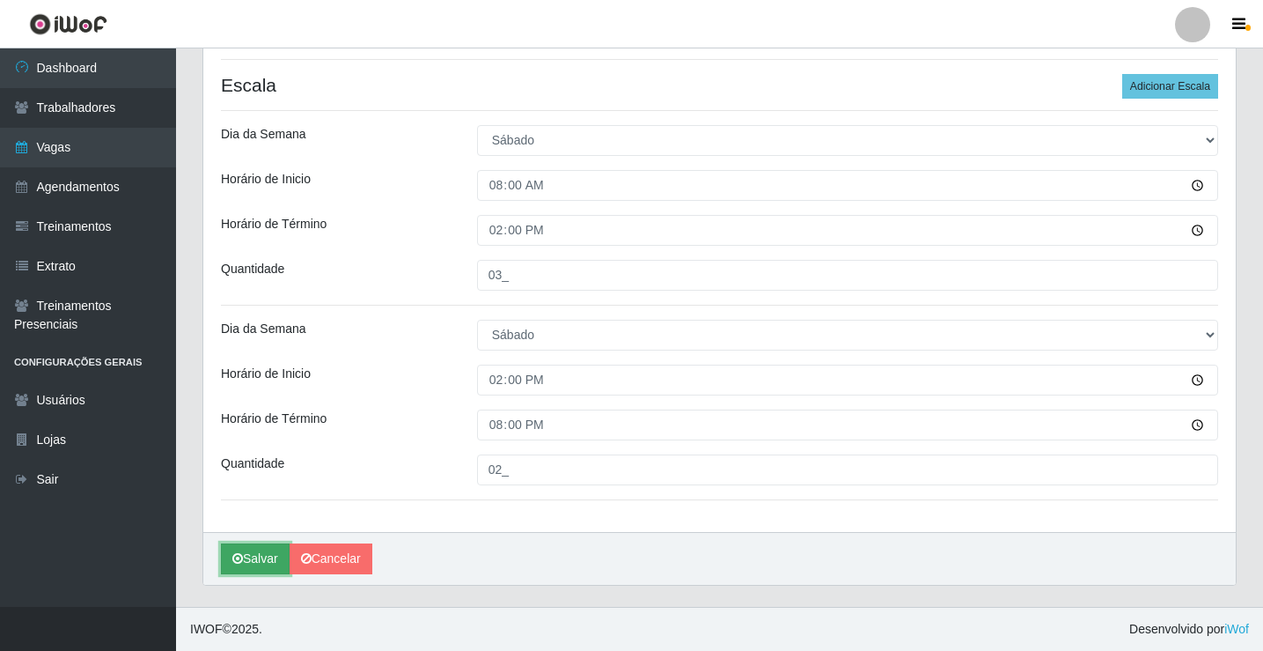
click at [263, 563] on button "Salvar" at bounding box center [255, 558] width 69 height 31
click at [258, 563] on button "Salvar" at bounding box center [255, 558] width 69 height 31
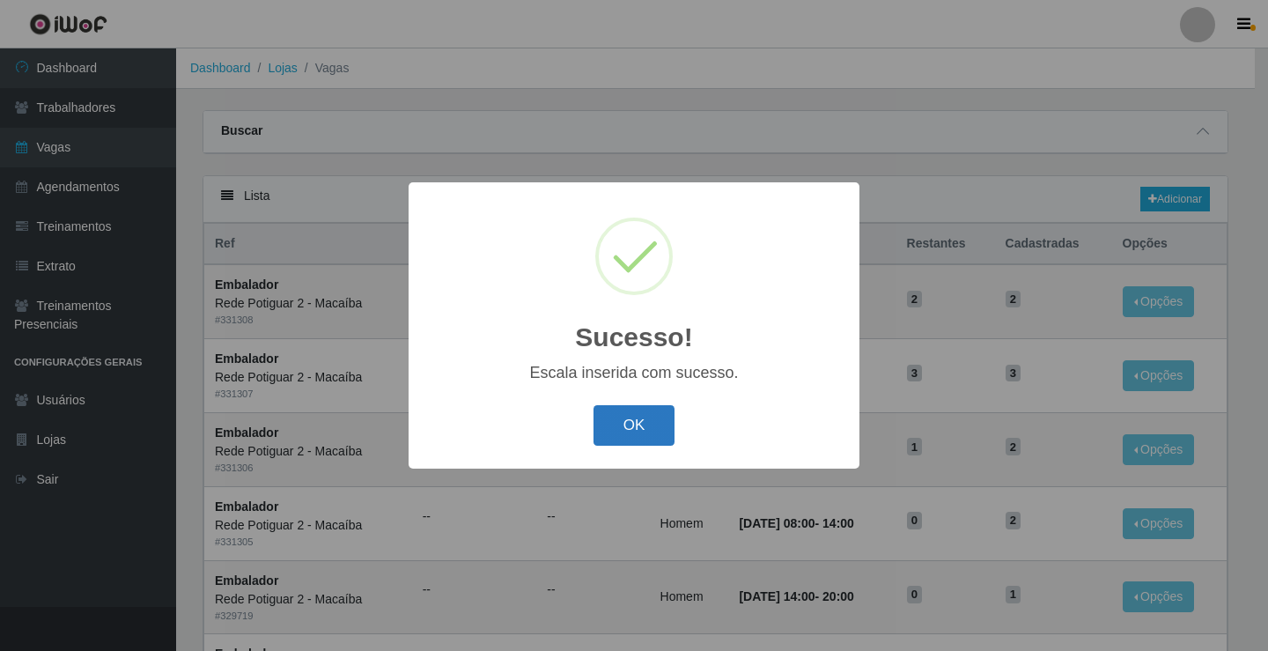
click at [614, 434] on button "OK" at bounding box center [634, 425] width 82 height 41
